Goal: Browse casually

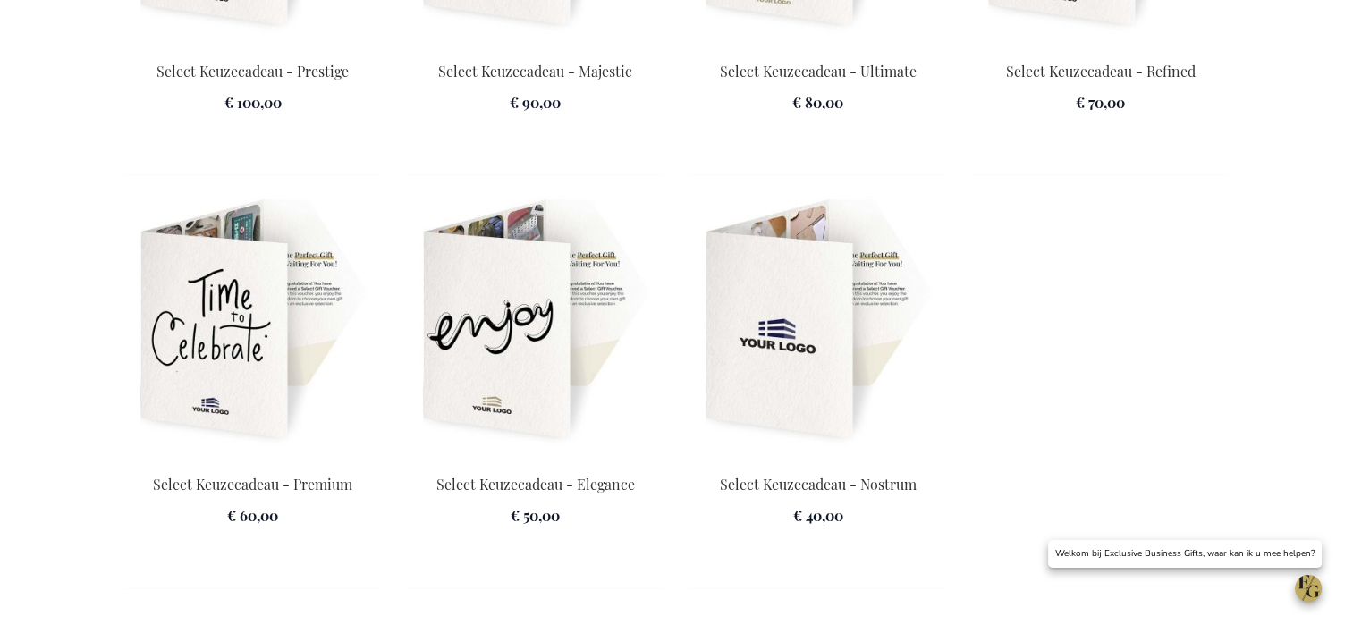
scroll to position [2772, 0]
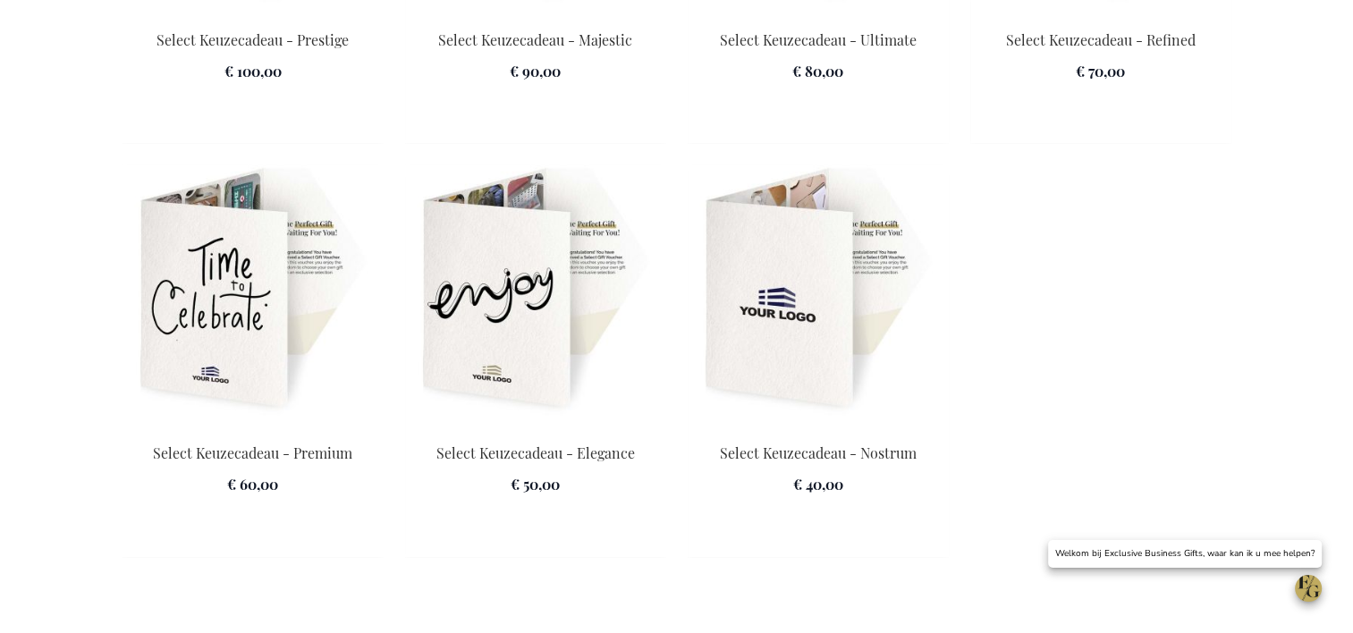
click at [501, 258] on img at bounding box center [535, 290] width 261 height 250
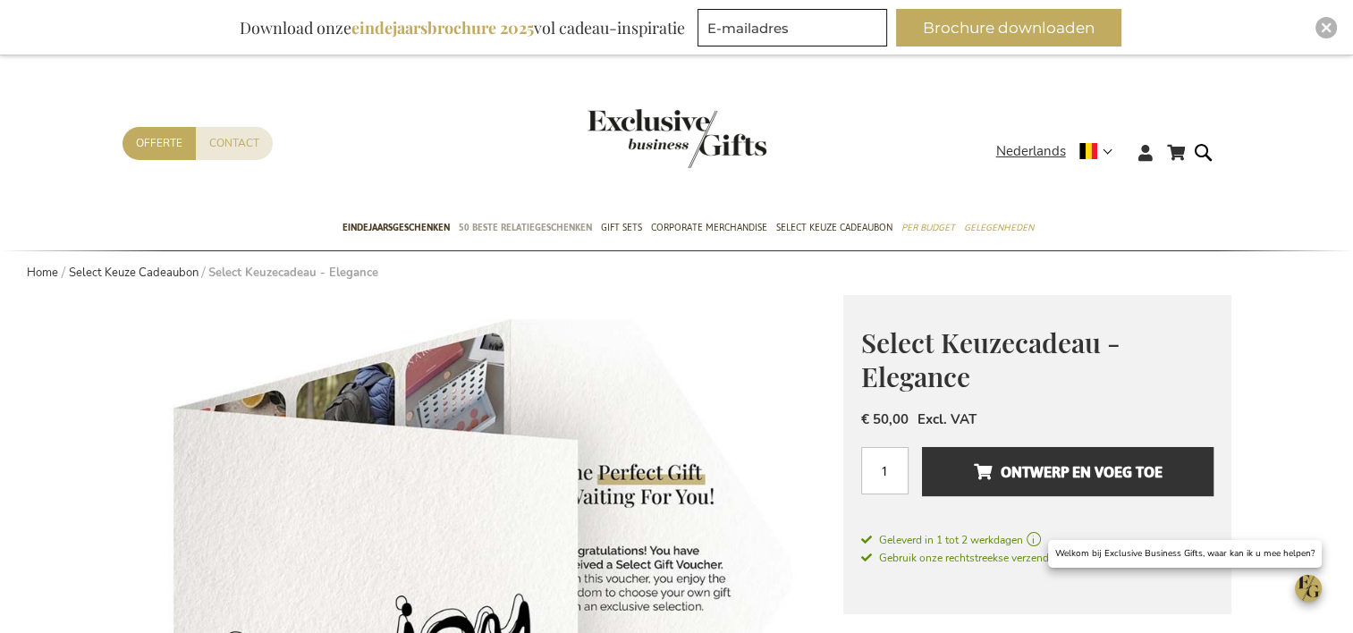
click at [574, 225] on span "50 beste relatiegeschenken" at bounding box center [525, 227] width 133 height 19
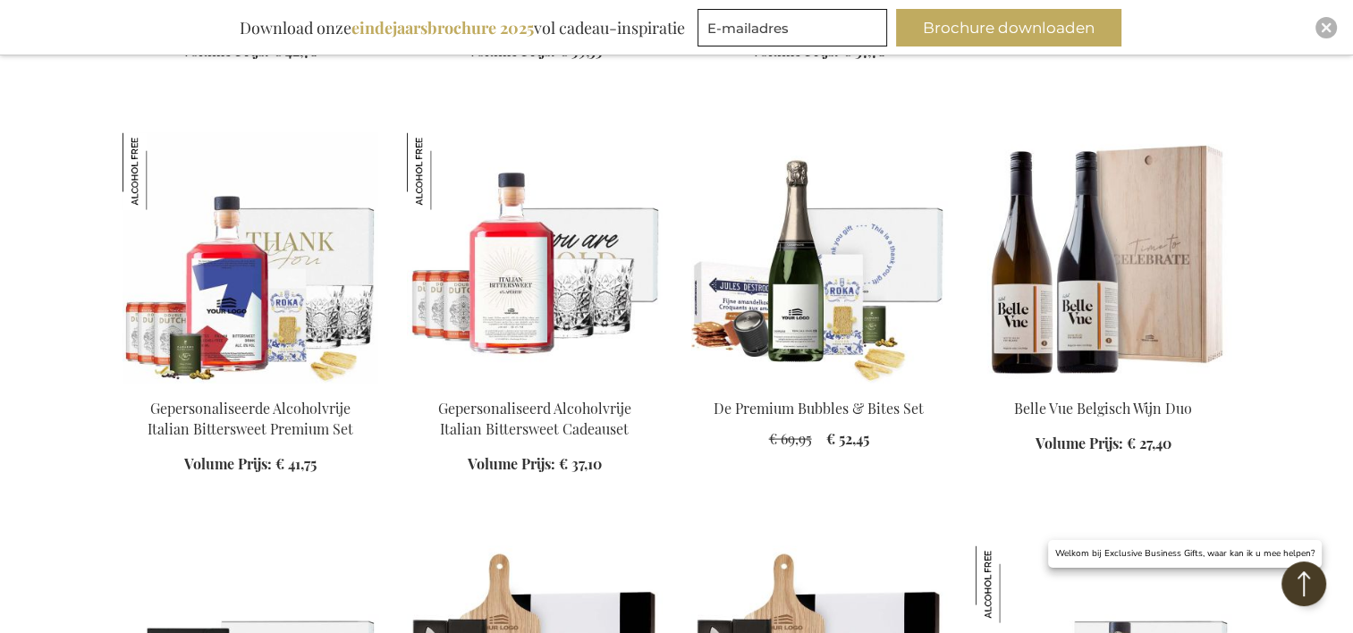
scroll to position [3577, 0]
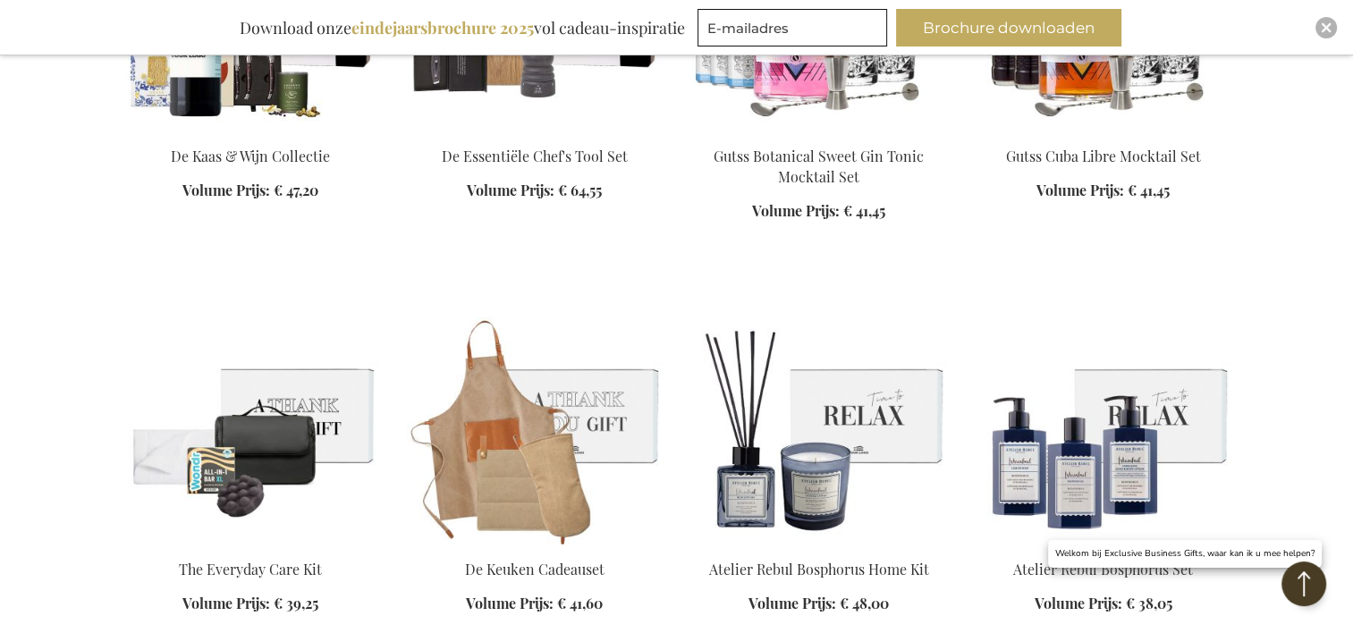
scroll to position [4829, 0]
